Goal: Task Accomplishment & Management: Use online tool/utility

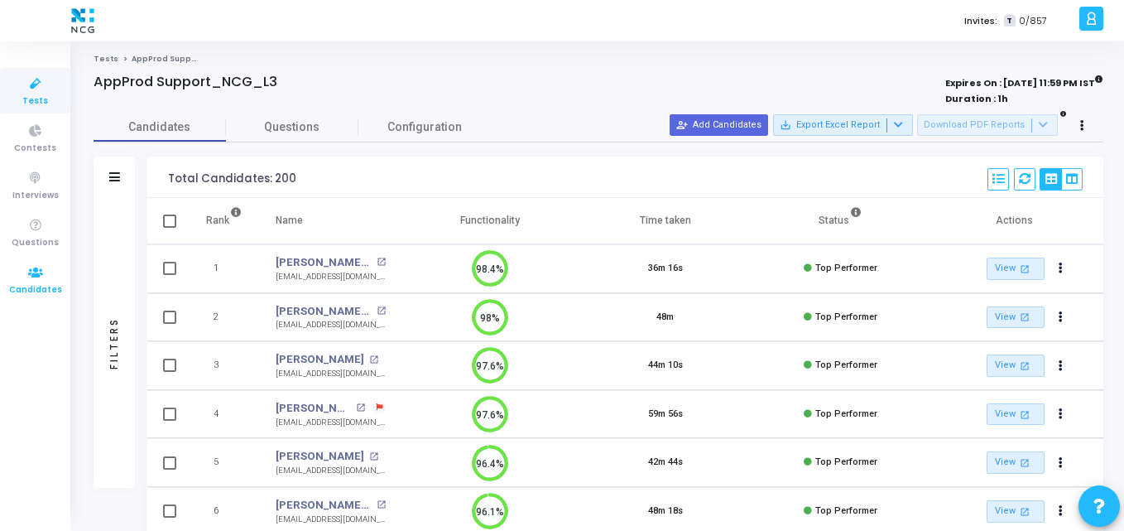
click at [12, 273] on link "Candidates" at bounding box center [35, 280] width 70 height 46
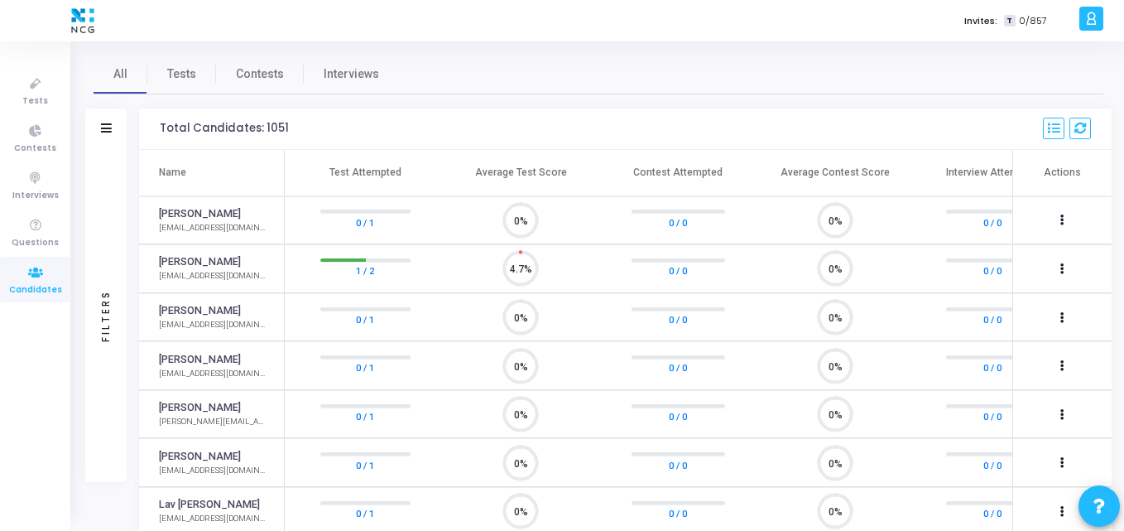
scroll to position [35, 42]
click at [180, 74] on span "Tests" at bounding box center [181, 73] width 29 height 17
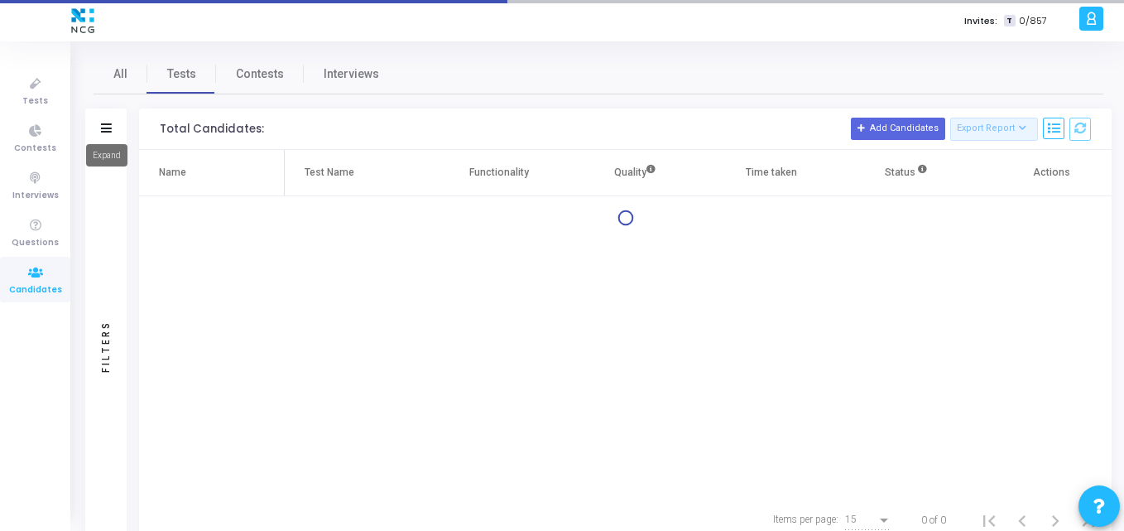
click at [103, 136] on mat-tooltip-component "Expand" at bounding box center [107, 155] width 65 height 46
click at [103, 135] on mat-tooltip-component "Expand" at bounding box center [107, 155] width 65 height 46
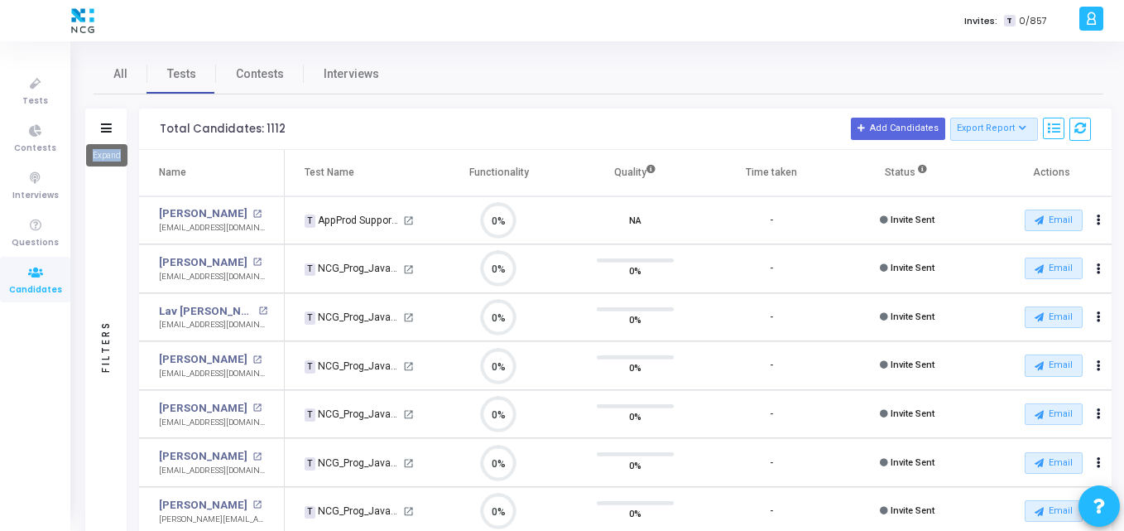
scroll to position [35, 42]
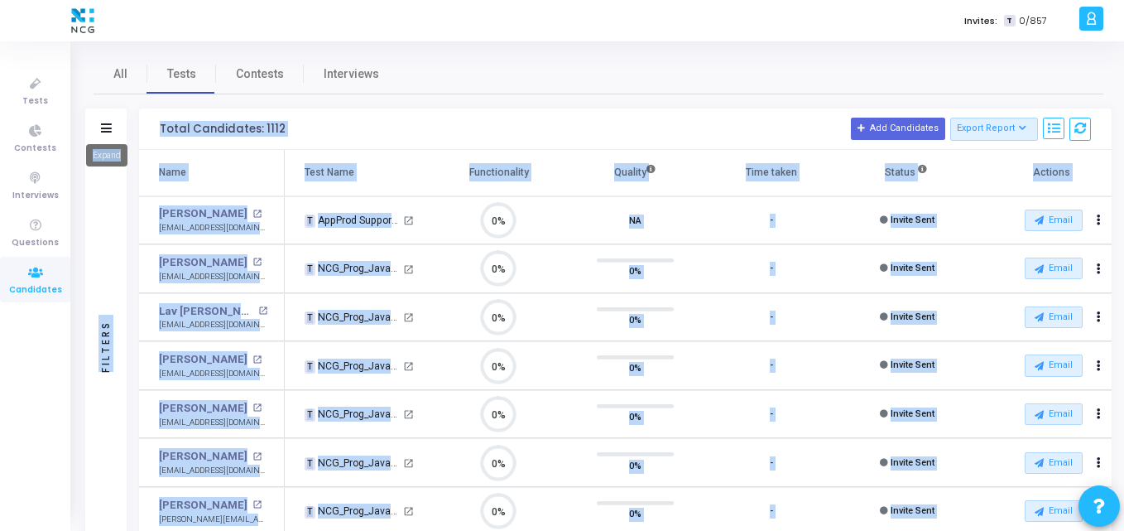
drag, startPoint x: 103, startPoint y: 135, endPoint x: 123, endPoint y: 124, distance: 21.9
click at [123, 124] on body "</div></div> K Kajal Settings Account settings and more Log Out My Profile My T…" at bounding box center [562, 265] width 1124 height 531
click at [108, 125] on icon at bounding box center [106, 127] width 11 height 9
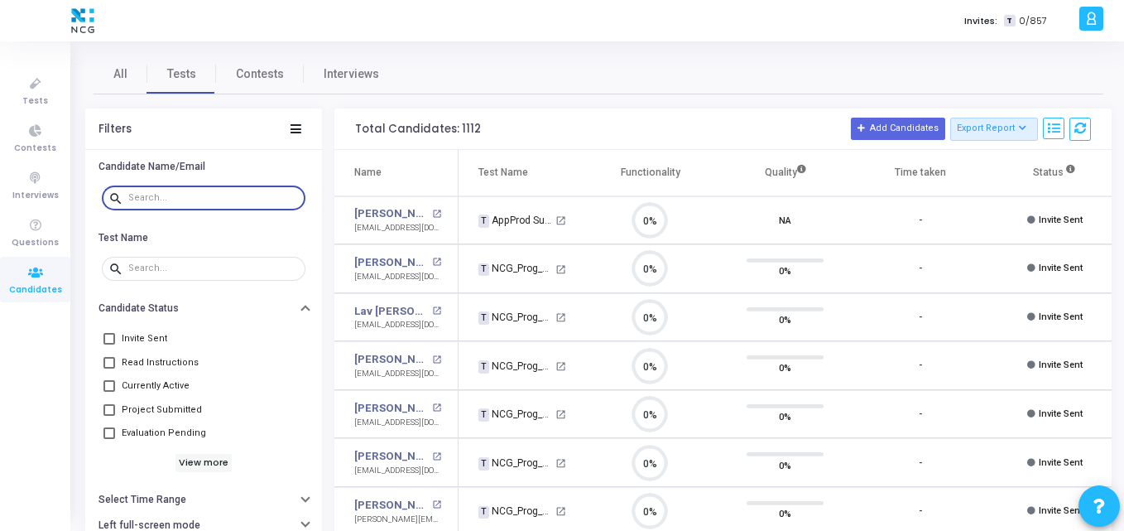
click at [209, 198] on input "text" at bounding box center [213, 198] width 171 height 10
paste input "[PERSON_NAME][EMAIL_ADDRESS][DOMAIN_NAME]"
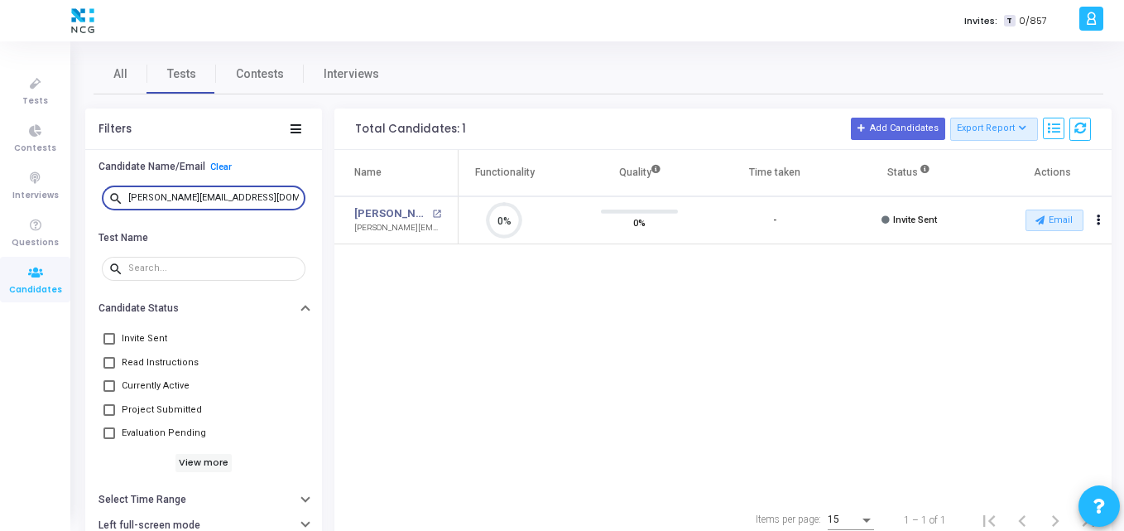
type input "[PERSON_NAME][EMAIL_ADDRESS][DOMAIN_NAME]"
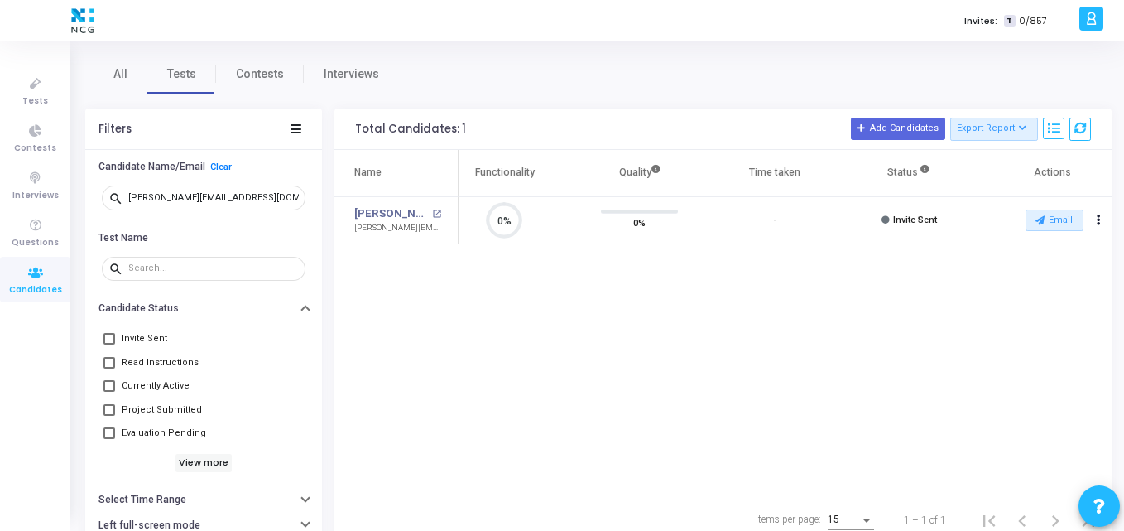
click at [470, 364] on div "Name Test Name Functionality Quality Time taken Status Actions [PERSON_NAME] op…" at bounding box center [722, 323] width 777 height 347
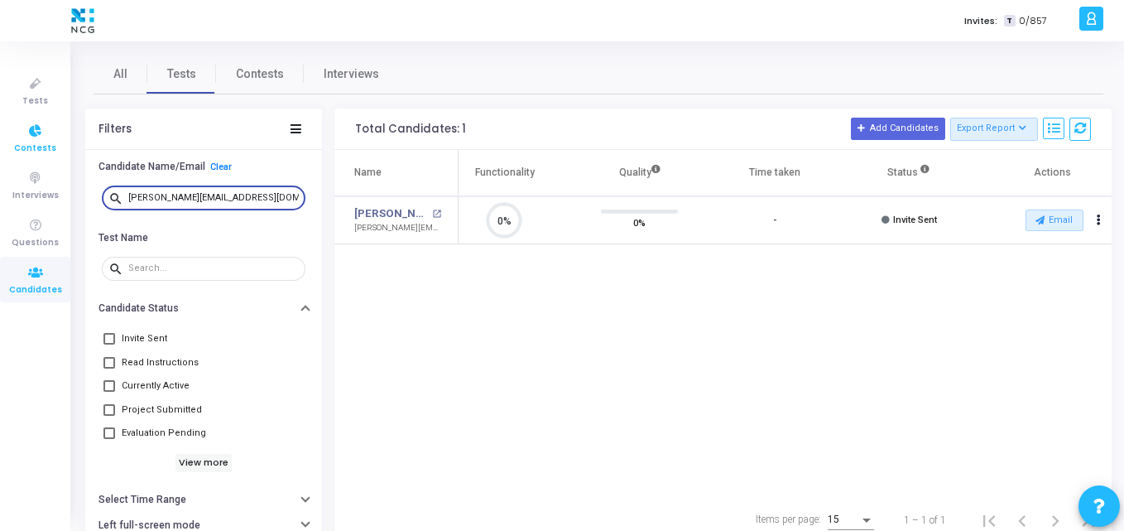
drag, startPoint x: 280, startPoint y: 197, endPoint x: 30, endPoint y: 147, distance: 254.9
click at [30, 147] on div "Tests Contests Interviews Questions Candidates Invites: T 0/857 K Kajal Setting…" at bounding box center [562, 265] width 1124 height 531
